Goal: Find specific page/section: Find specific page/section

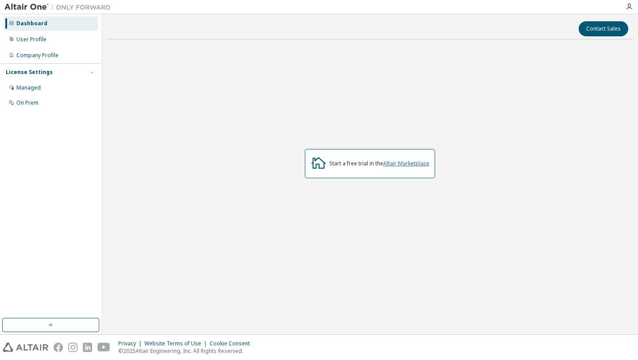
click at [413, 163] on link "Altair Marketplace" at bounding box center [406, 164] width 46 height 8
